Goal: Information Seeking & Learning: Learn about a topic

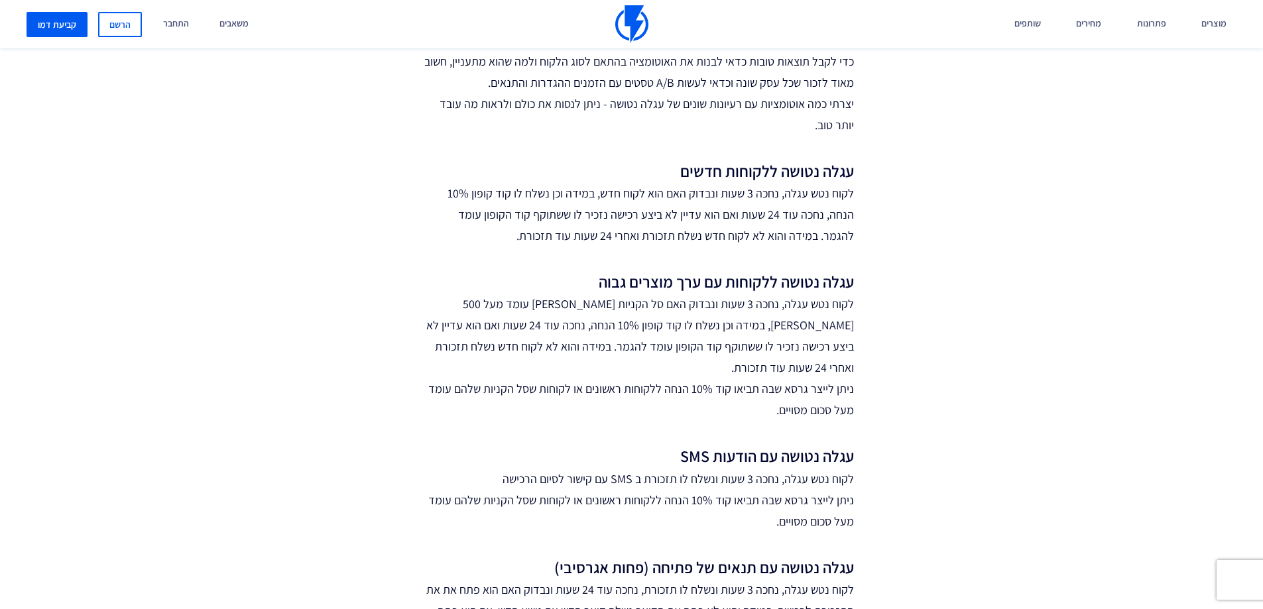
scroll to position [729, 0]
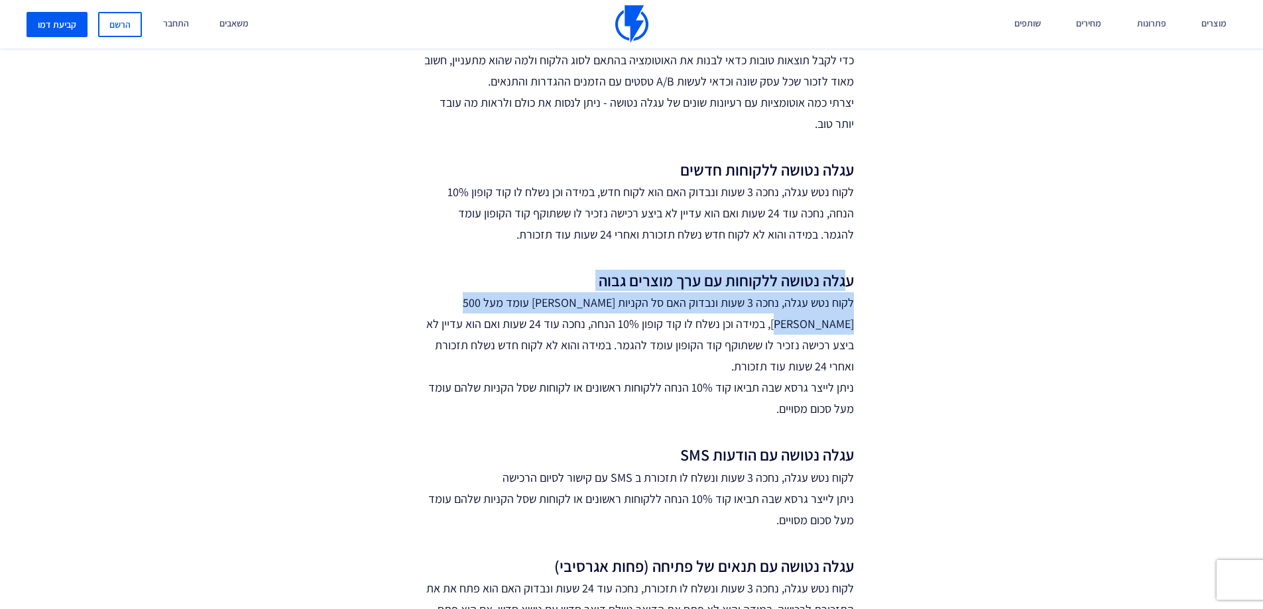
drag, startPoint x: 843, startPoint y: 283, endPoint x: 394, endPoint y: 300, distance: 449.1
click at [394, 300] on div "אחת הבעיות הכואבות היא שאחרי כל העבודה שהשקעתם בפרסום במדיות השונות והבאתם תנוע…" at bounding box center [631, 356] width 663 height 1508
click at [665, 313] on p "לקוח נטש עגלה, נחכה 3 שעות ונבדוק האם סל הקניות שלו עומד מעל 500 שקל, במידה וכן…" at bounding box center [638, 355] width 431 height 127
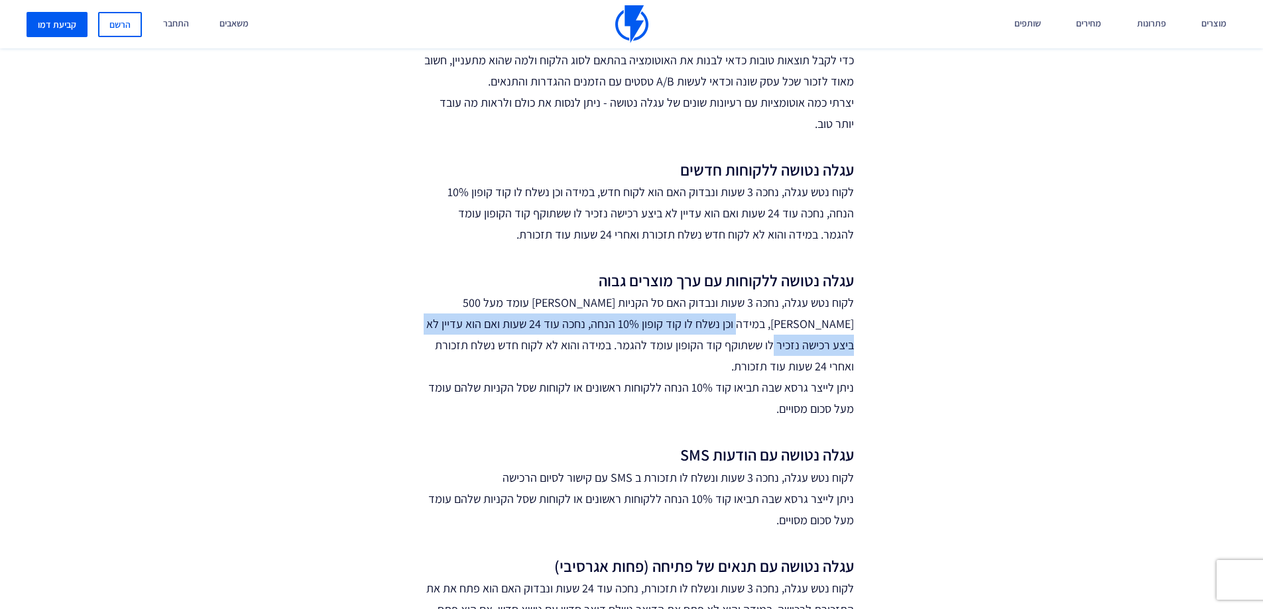
drag, startPoint x: 821, startPoint y: 317, endPoint x: 400, endPoint y: 333, distance: 420.6
click at [400, 333] on div "אחת הבעיות הכואבות היא שאחרי כל העבודה שהשקעתם בפרסום במדיות השונות והבאתם תנוע…" at bounding box center [631, 356] width 663 height 1508
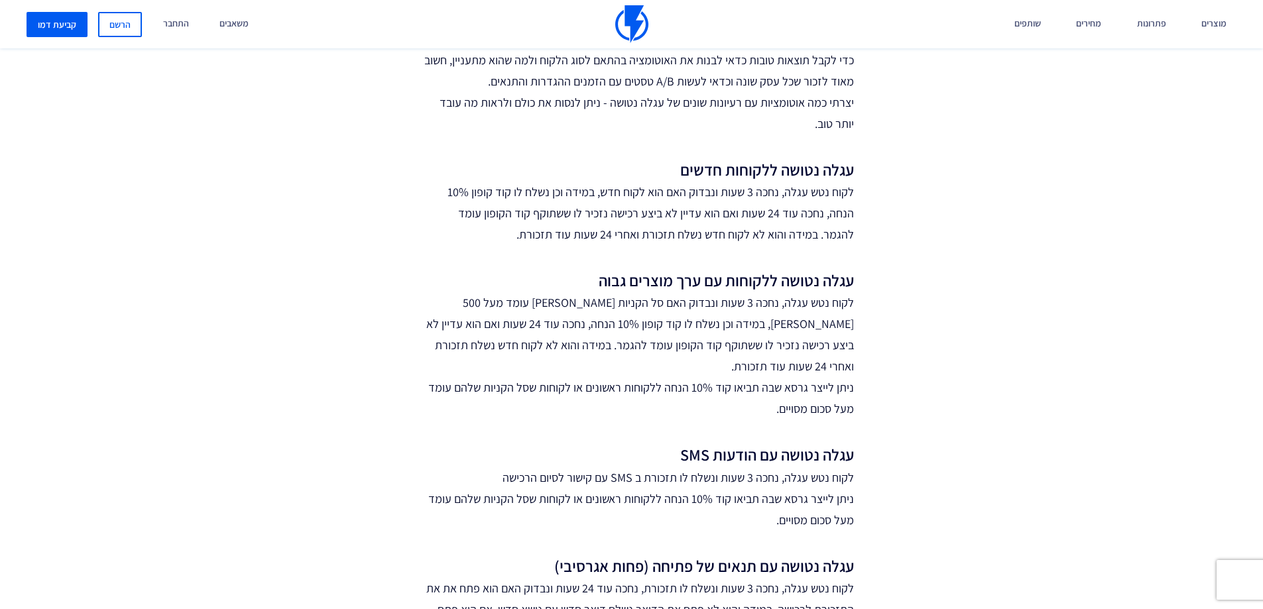
click at [868, 337] on div "אחת הבעיות הכואבות היא שאחרי כל העבודה שהשקעתם בפרסום במדיות השונות והבאתם תנוע…" at bounding box center [631, 356] width 663 height 1508
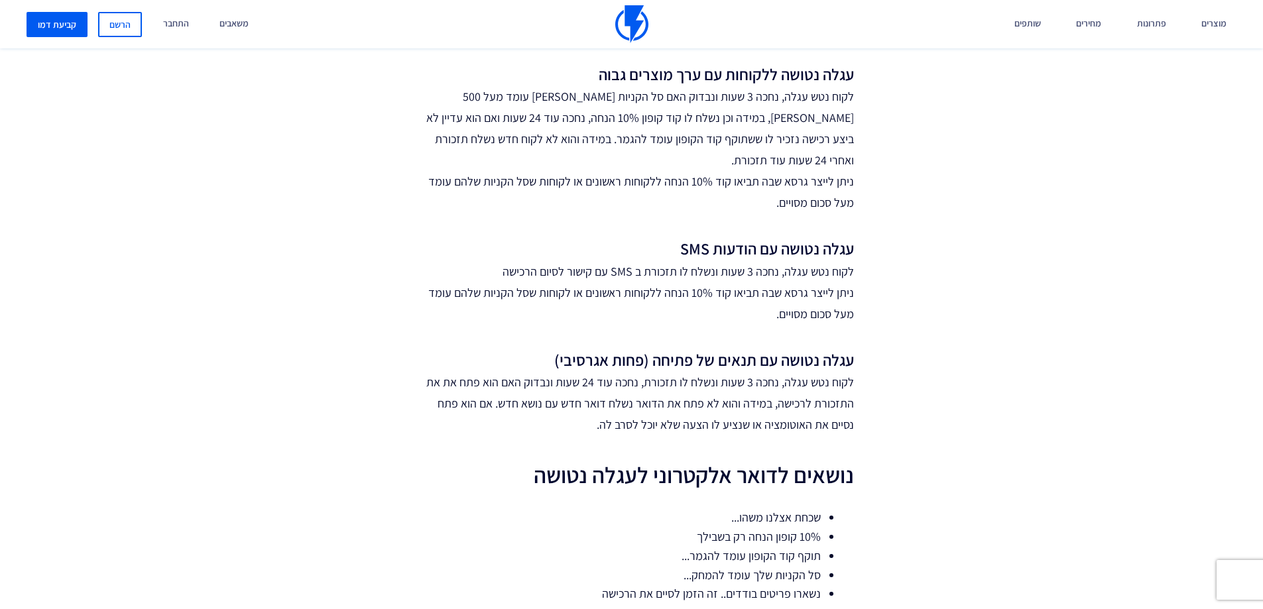
scroll to position [994, 0]
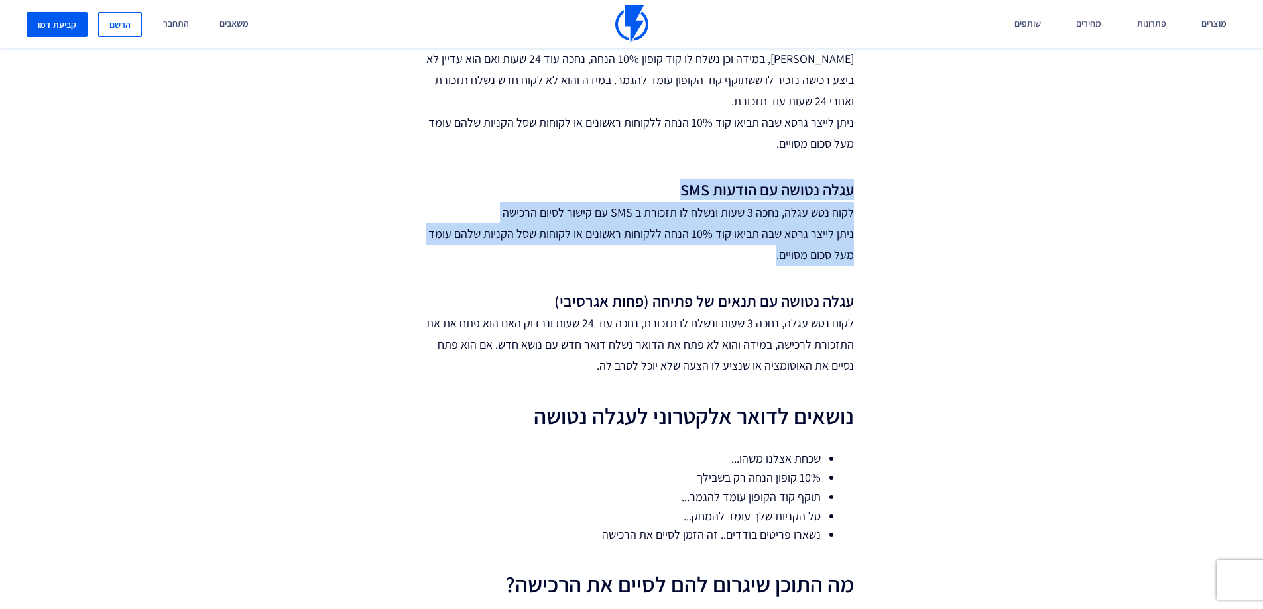
drag, startPoint x: 842, startPoint y: 176, endPoint x: 673, endPoint y: 225, distance: 175.8
click at [673, 225] on div "אחת הבעיות הכואבות היא שאחרי כל העבודה שהשקעתם בפרסום במדיות השונות והבאתם תנוע…" at bounding box center [631, 91] width 663 height 1508
click at [1029, 231] on section "ככה תחזירו לפחות 6% מהלקוחות שנטשו עגלה! Sarah Hoffman 3 דק' זמן קריאה מאי 16,2…" at bounding box center [631, 275] width 1263 height 2440
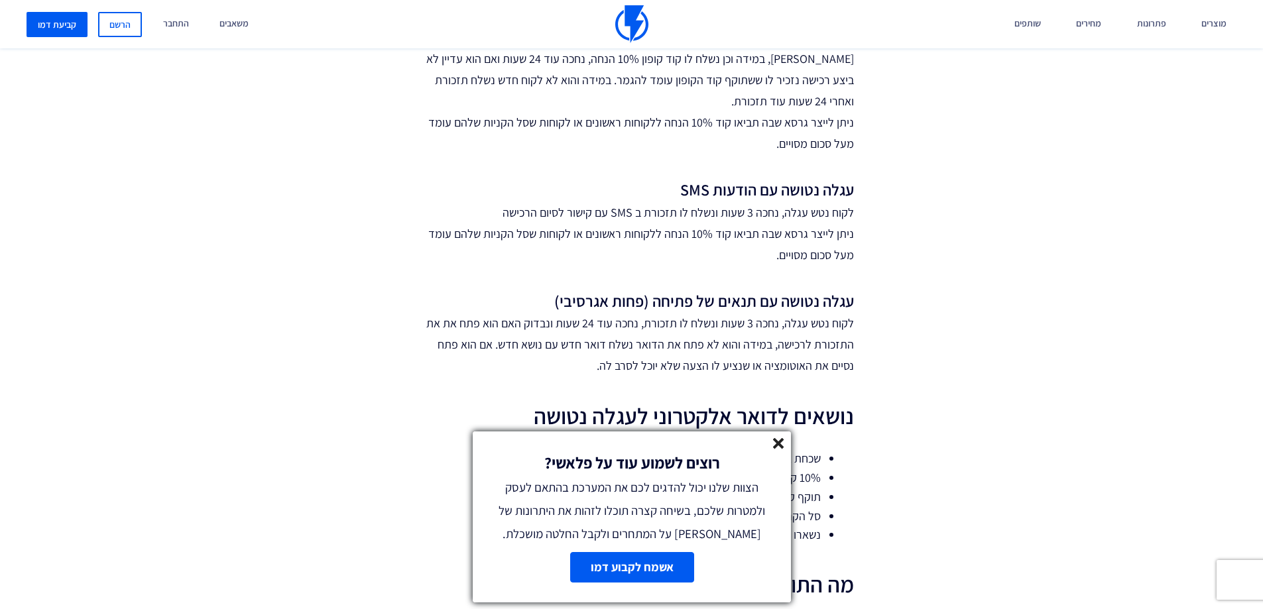
click at [781, 448] on icon at bounding box center [778, 443] width 11 height 11
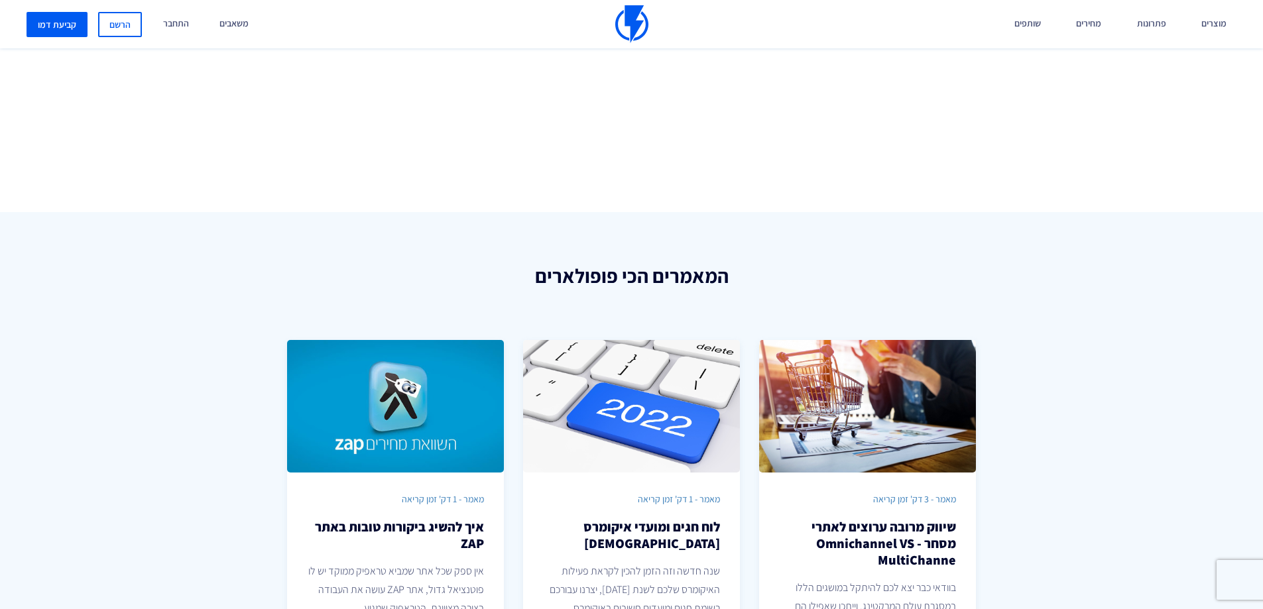
scroll to position [2254, 0]
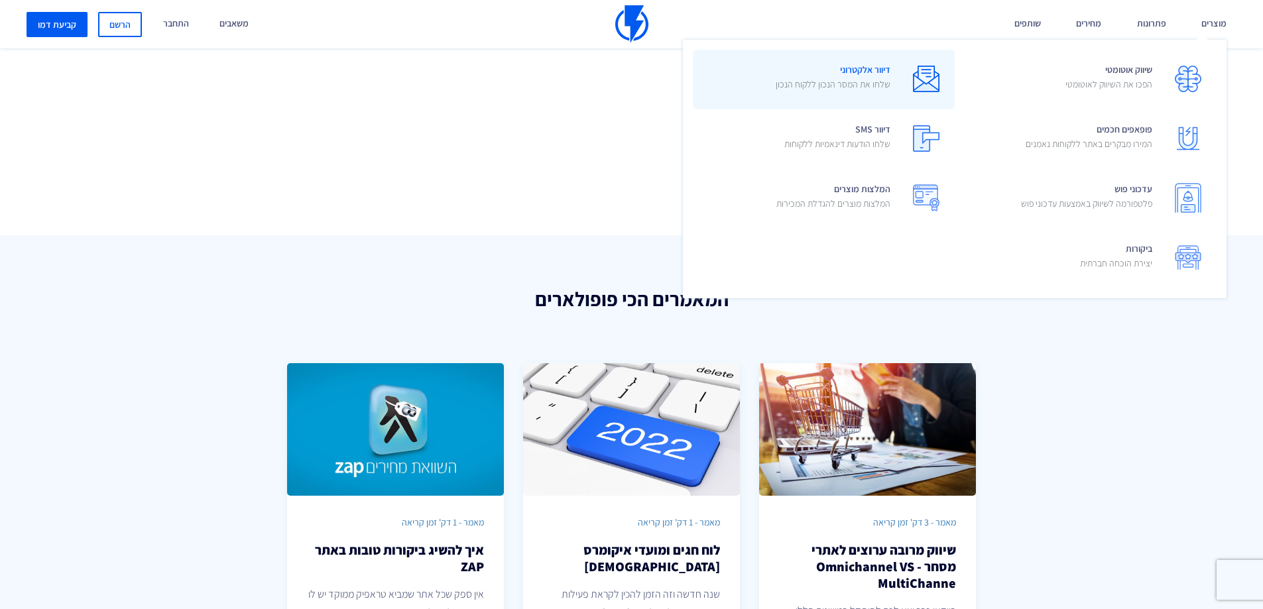
click at [933, 91] on img at bounding box center [926, 79] width 27 height 27
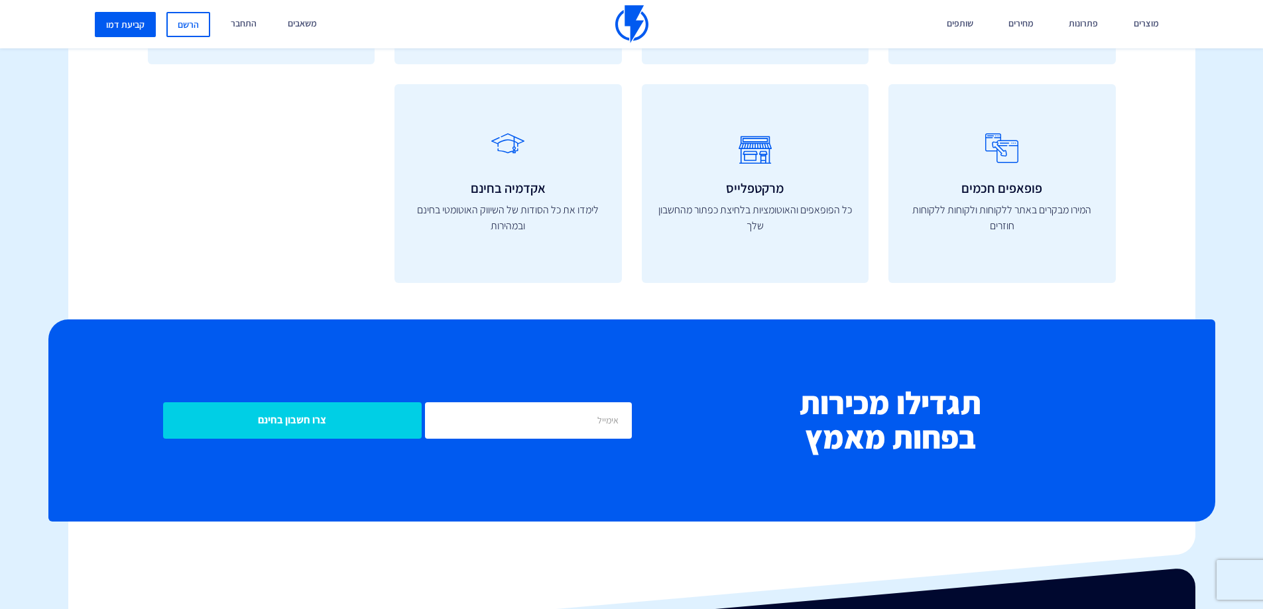
scroll to position [4878, 0]
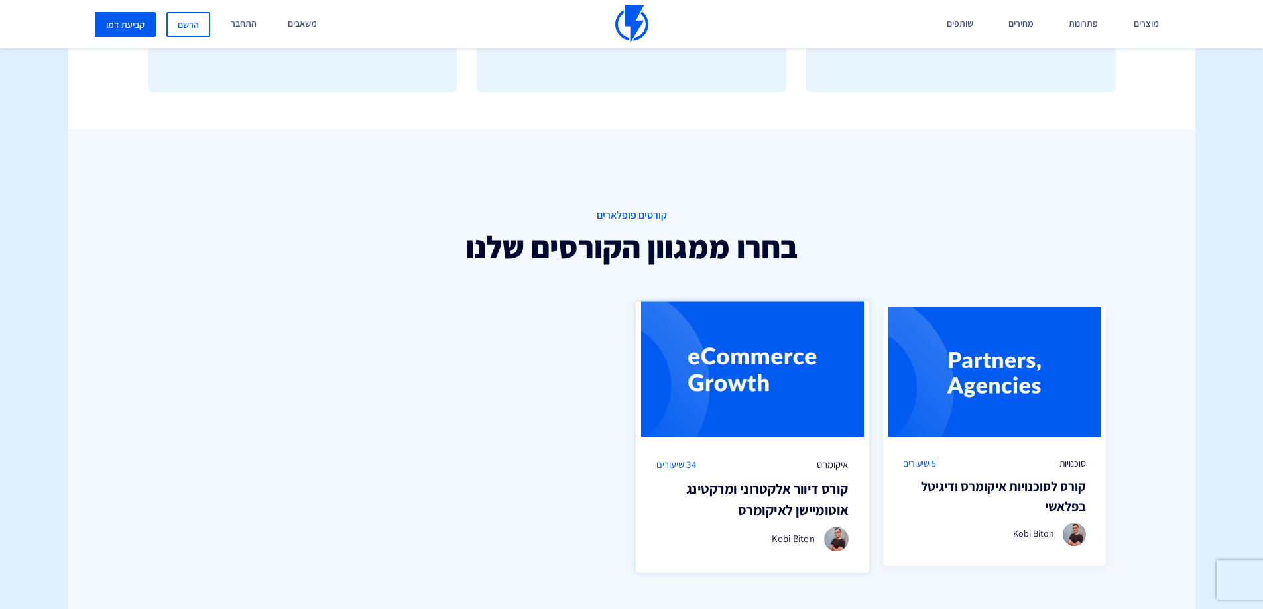
scroll to position [994, 0]
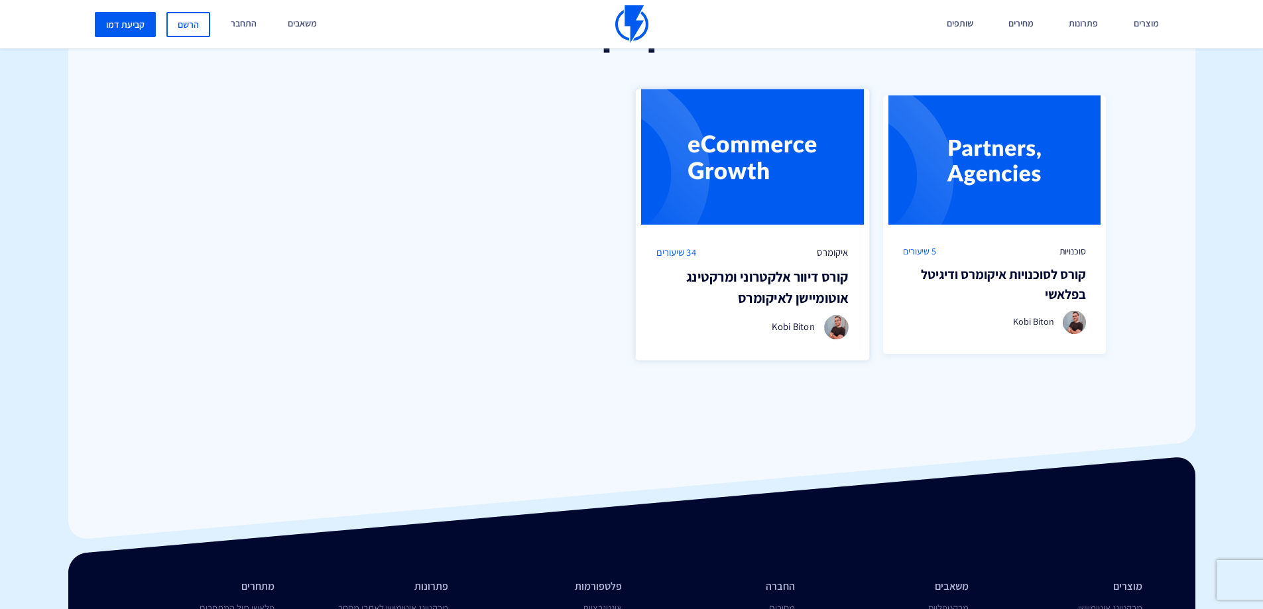
click at [744, 223] on img at bounding box center [753, 157] width 234 height 136
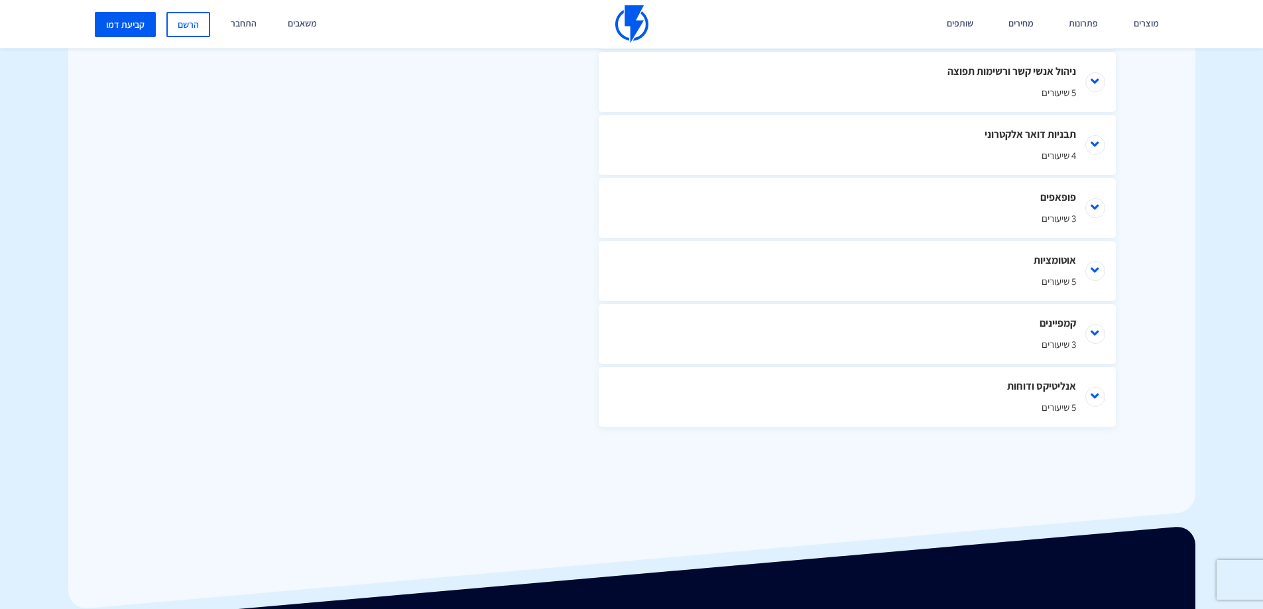
scroll to position [663, 0]
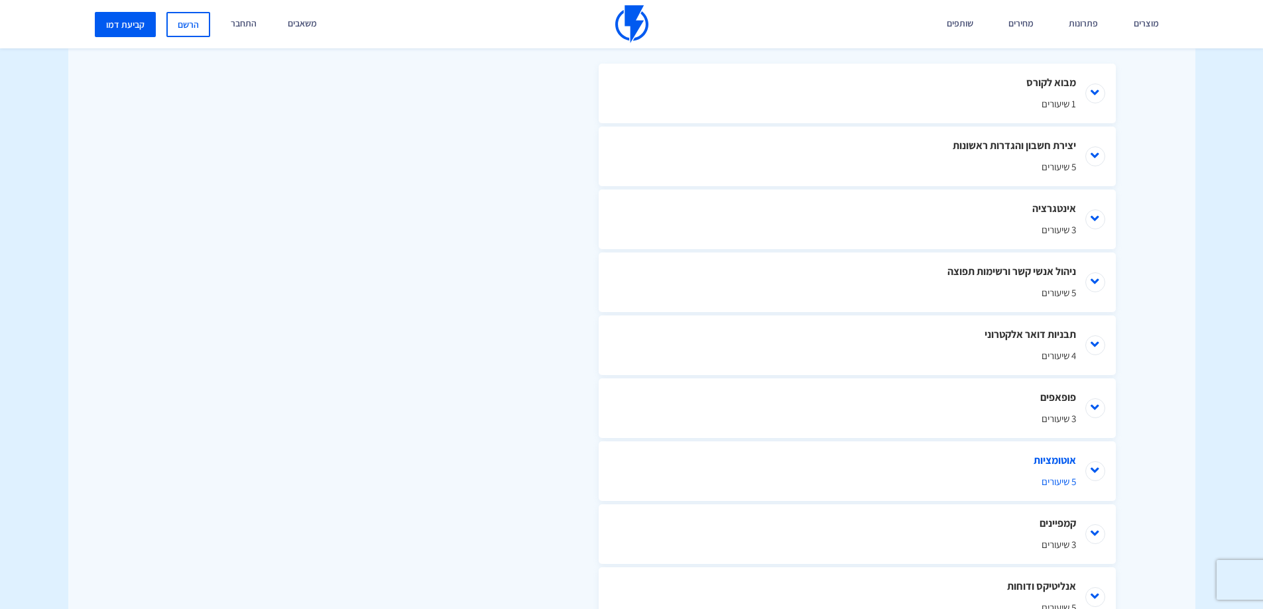
click at [1102, 468] on li "אוטומציות 5 שיעורים" at bounding box center [857, 471] width 517 height 60
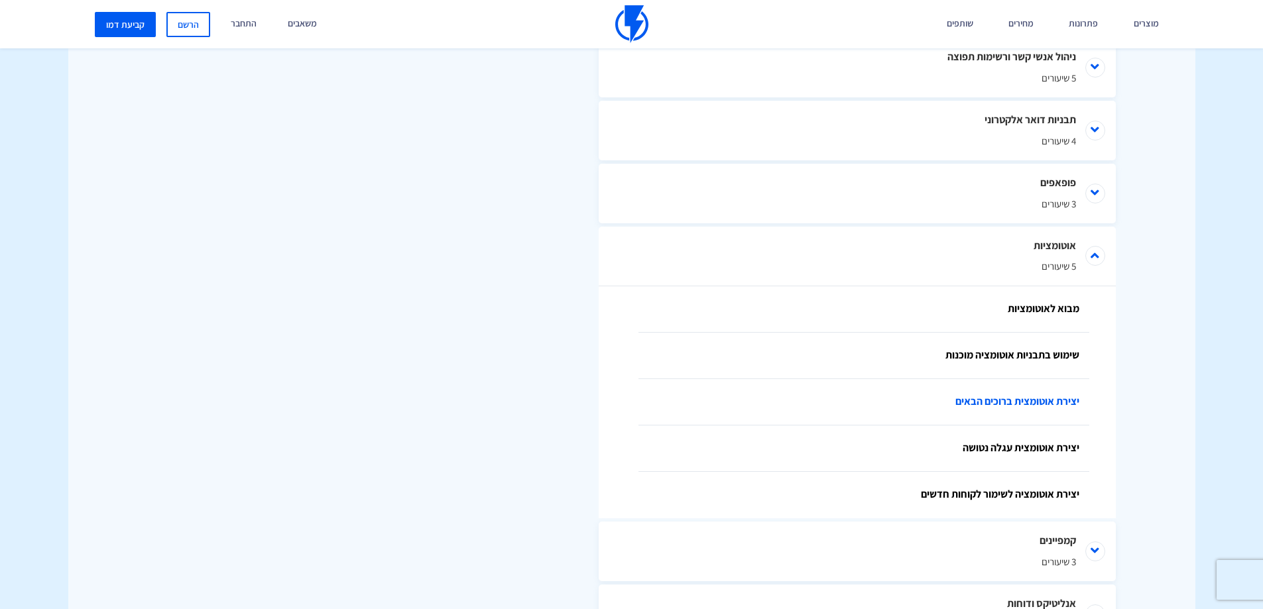
scroll to position [895, 0]
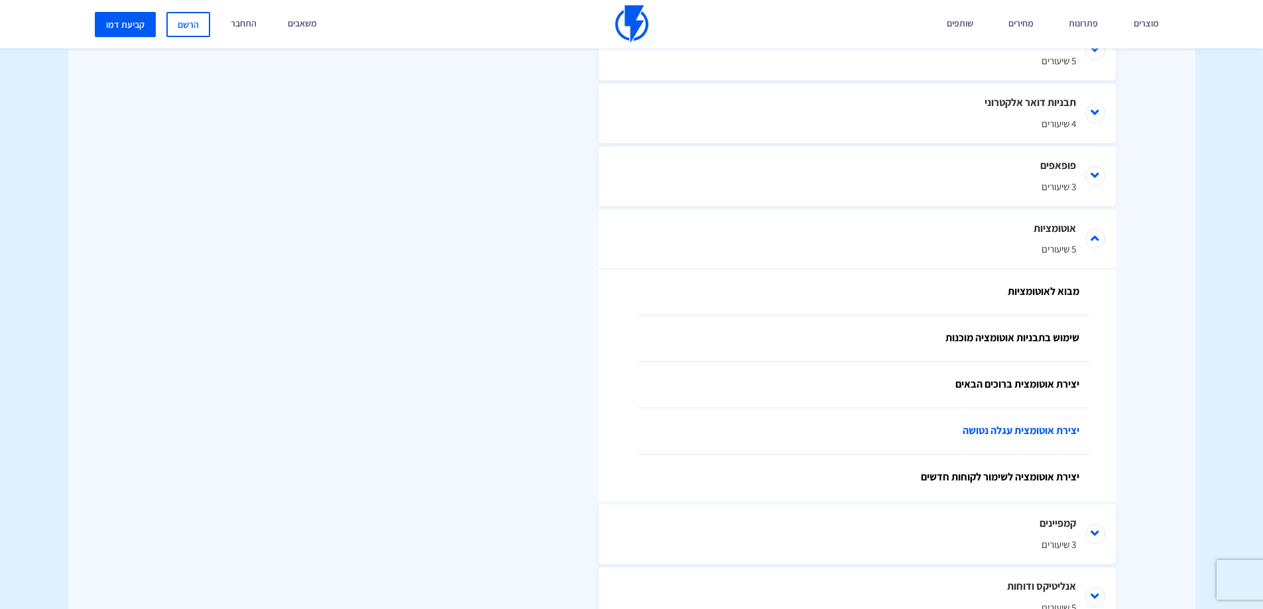
click at [1065, 424] on link "יצירת אוטומצית עגלה נטושה" at bounding box center [863, 431] width 451 height 46
